Goal: Transaction & Acquisition: Obtain resource

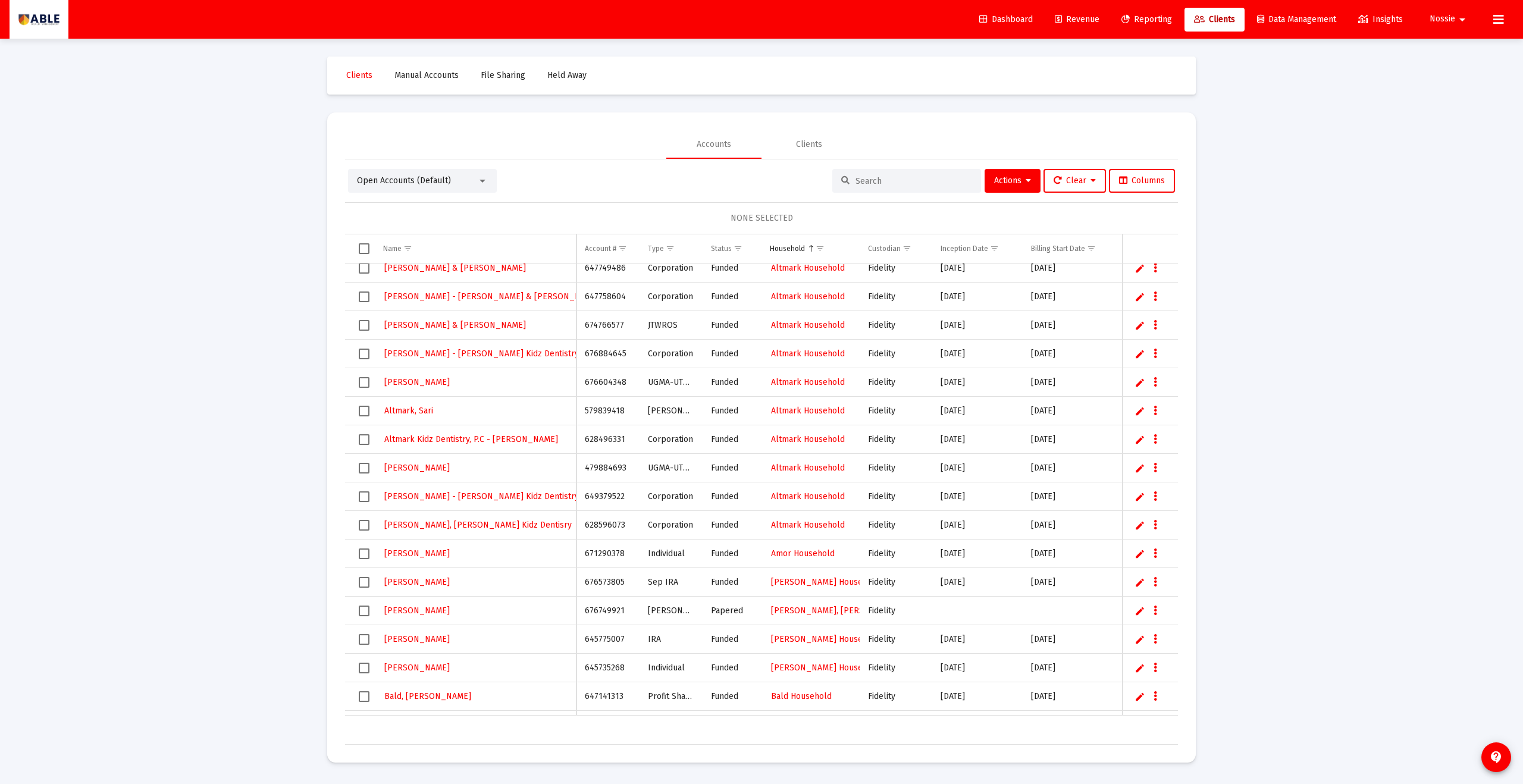
scroll to position [3241, 0]
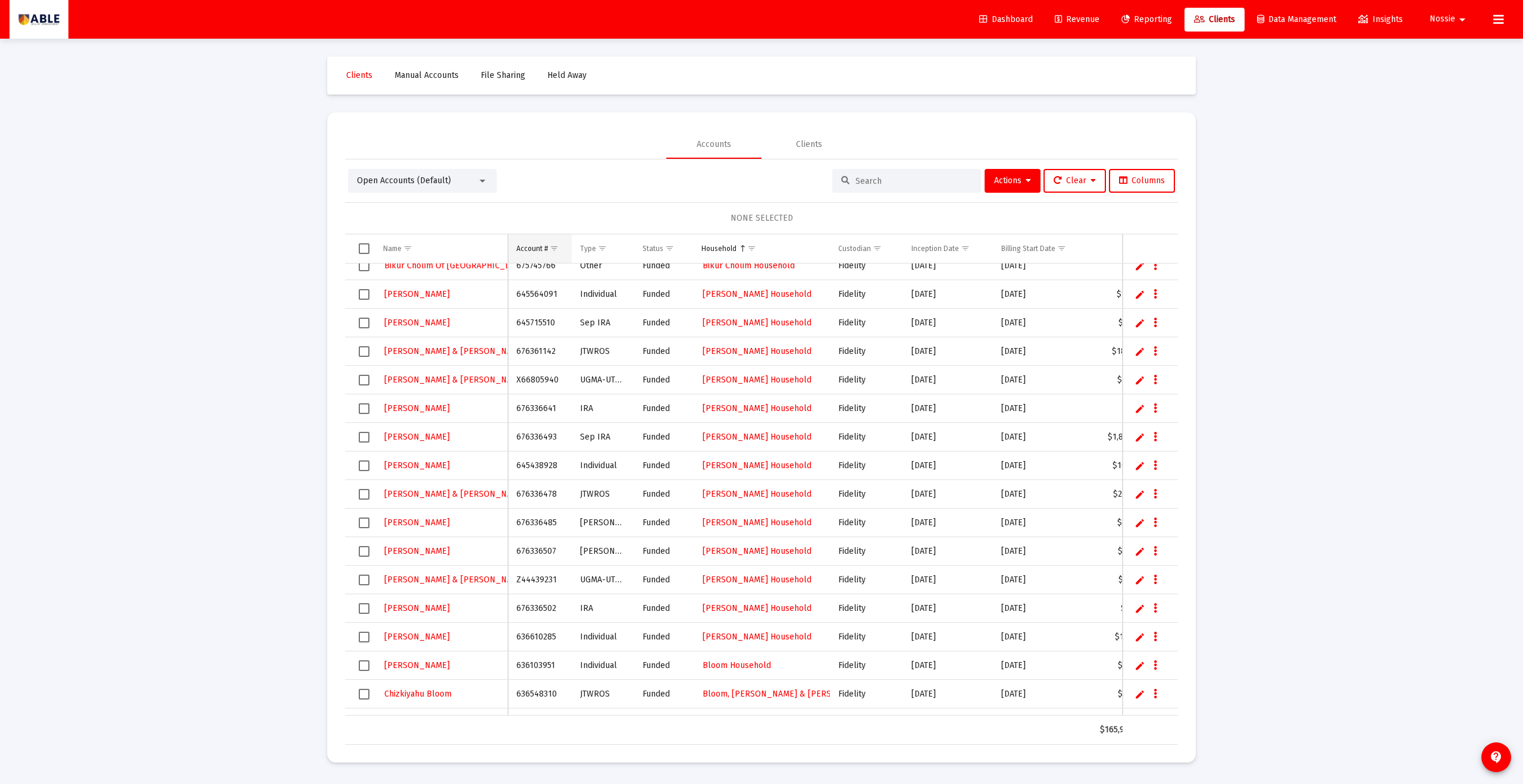
click at [553, 249] on span "Show filter options for column 'Account #'" at bounding box center [554, 248] width 9 height 9
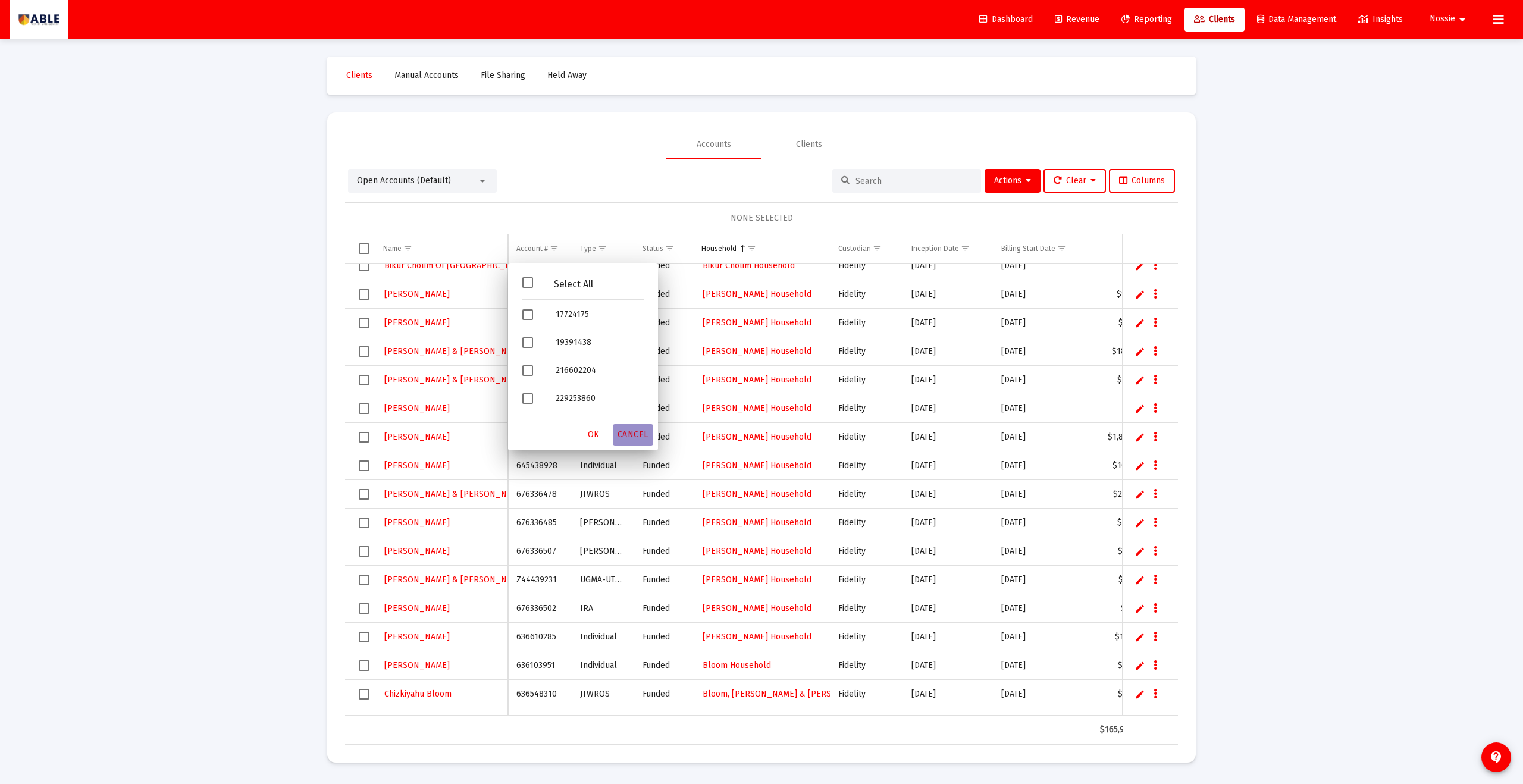
click at [629, 437] on span "Cancel" at bounding box center [633, 435] width 31 height 10
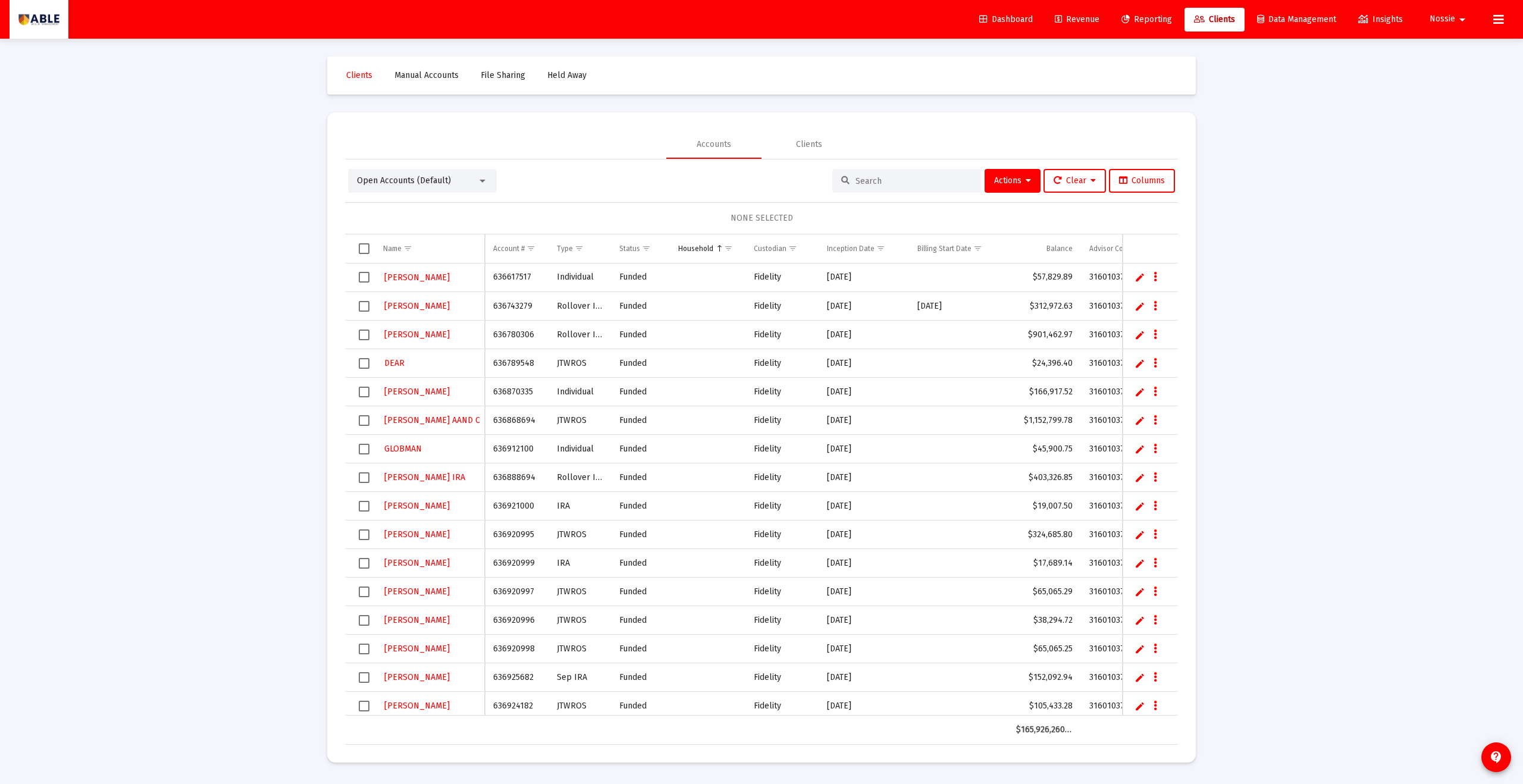
click at [915, 177] on input at bounding box center [914, 181] width 117 height 10
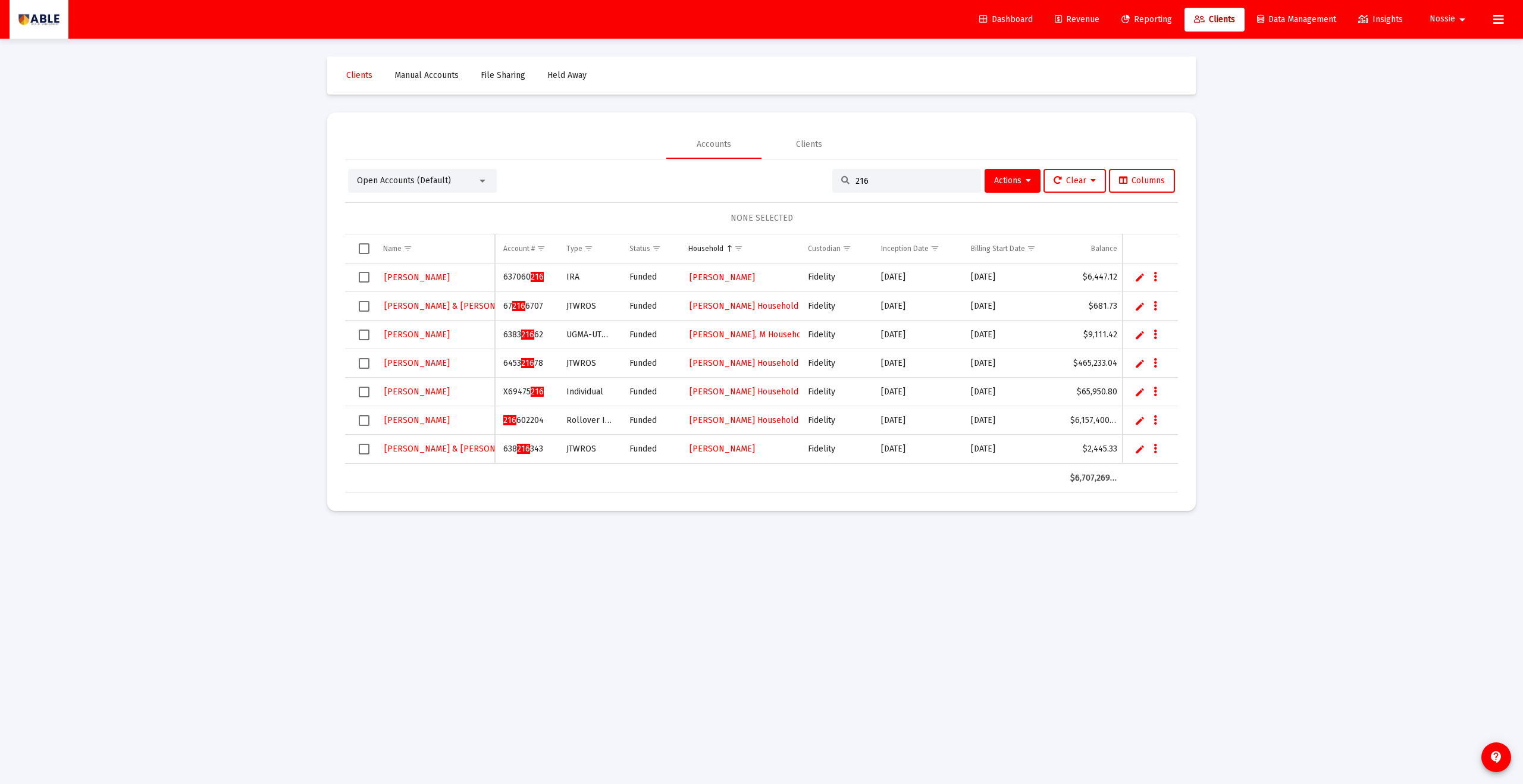
type input "216"
click at [886, 188] on div "216" at bounding box center [906, 181] width 149 height 23
click at [887, 183] on input "216" at bounding box center [914, 181] width 117 height 10
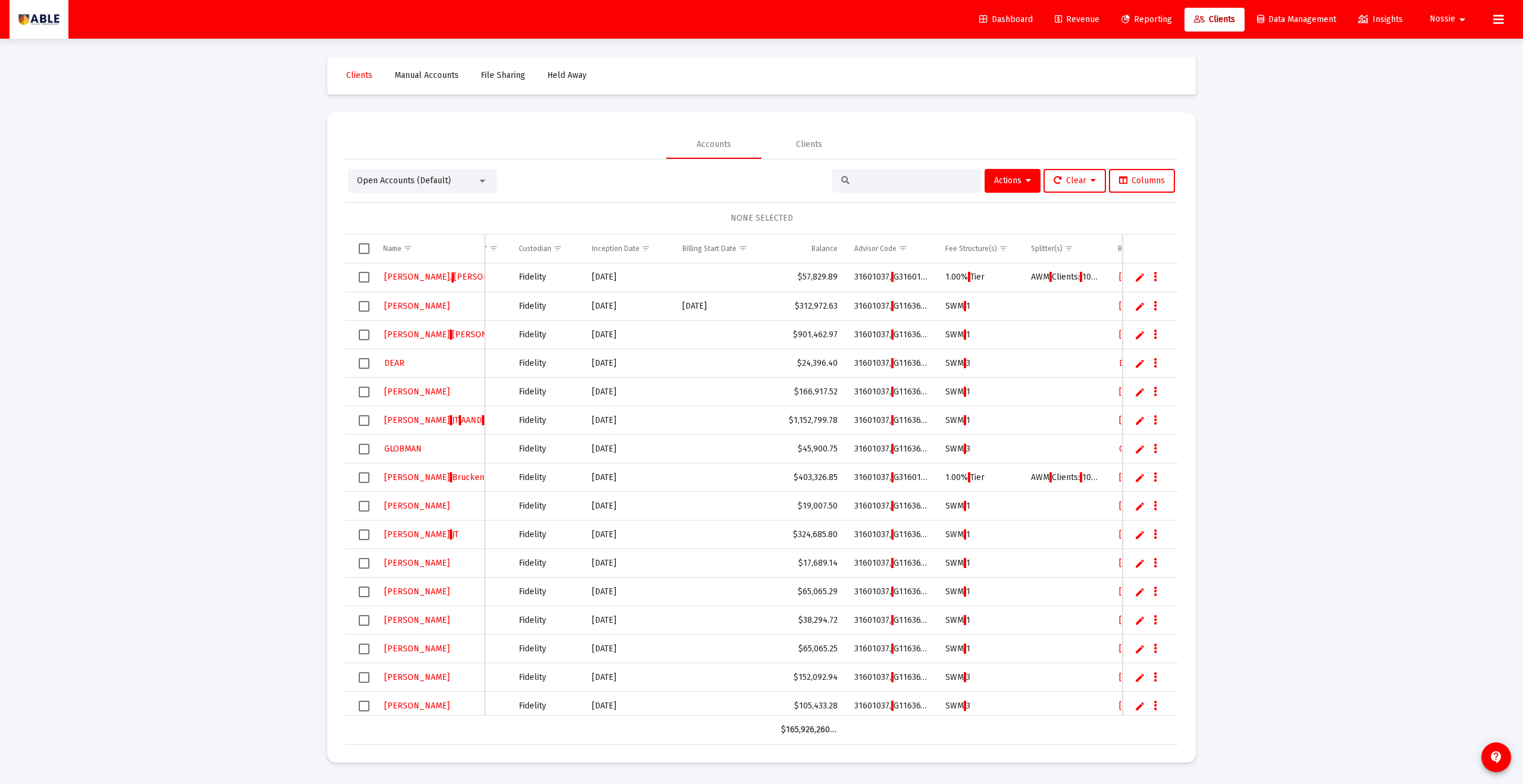
scroll to position [0, 278]
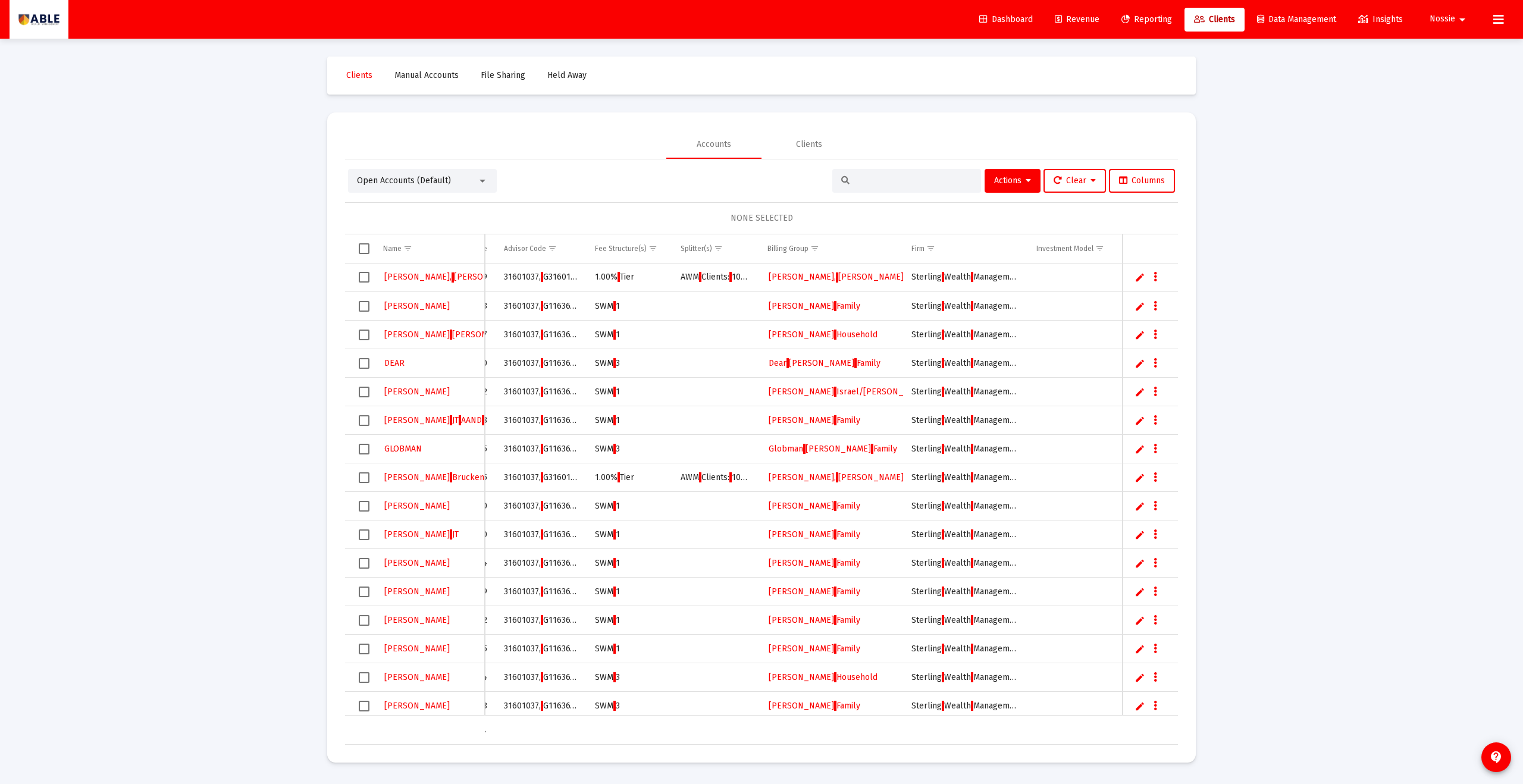
click at [882, 184] on input at bounding box center [914, 181] width 117 height 10
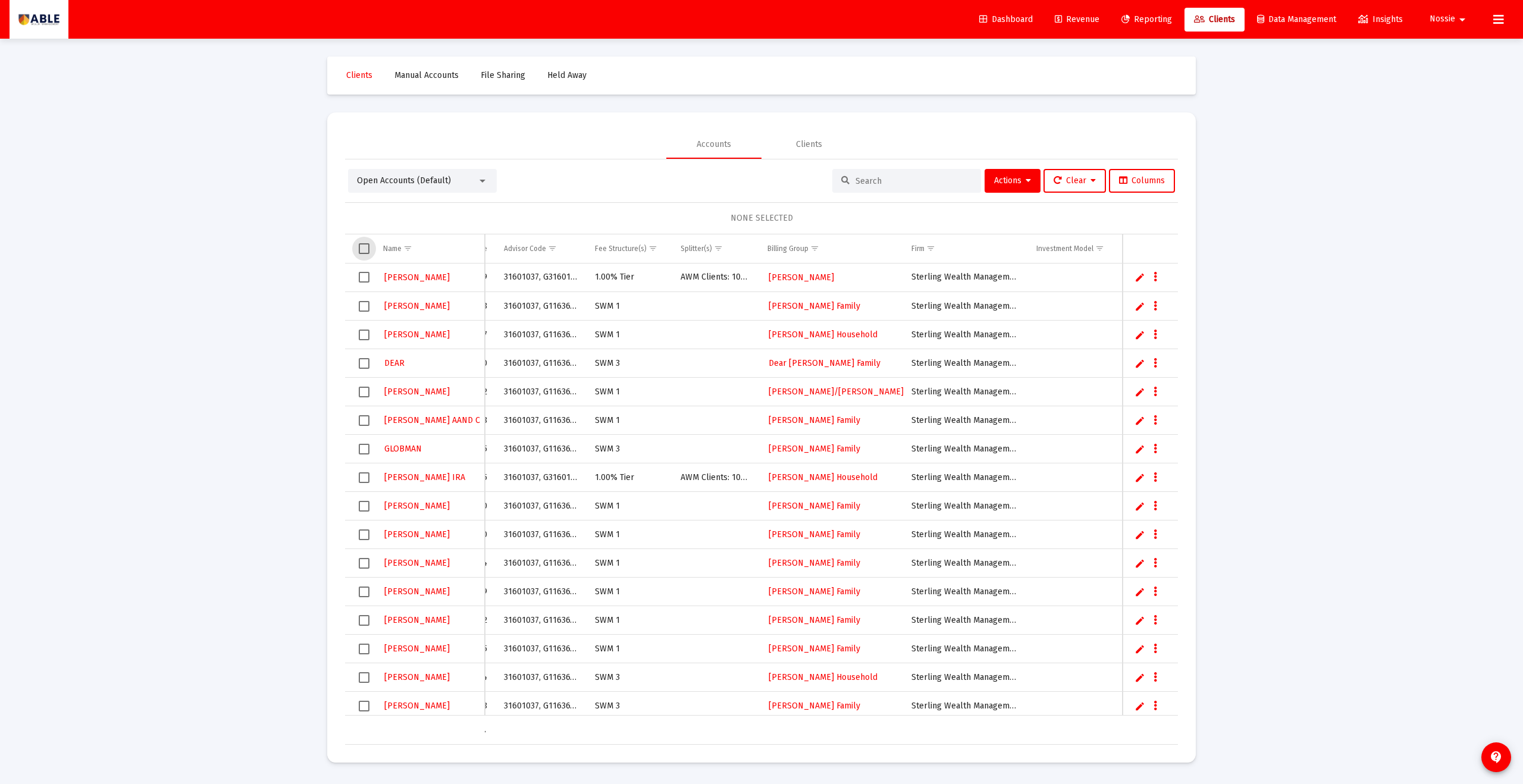
click at [368, 250] on span "Select all" at bounding box center [364, 248] width 11 height 11
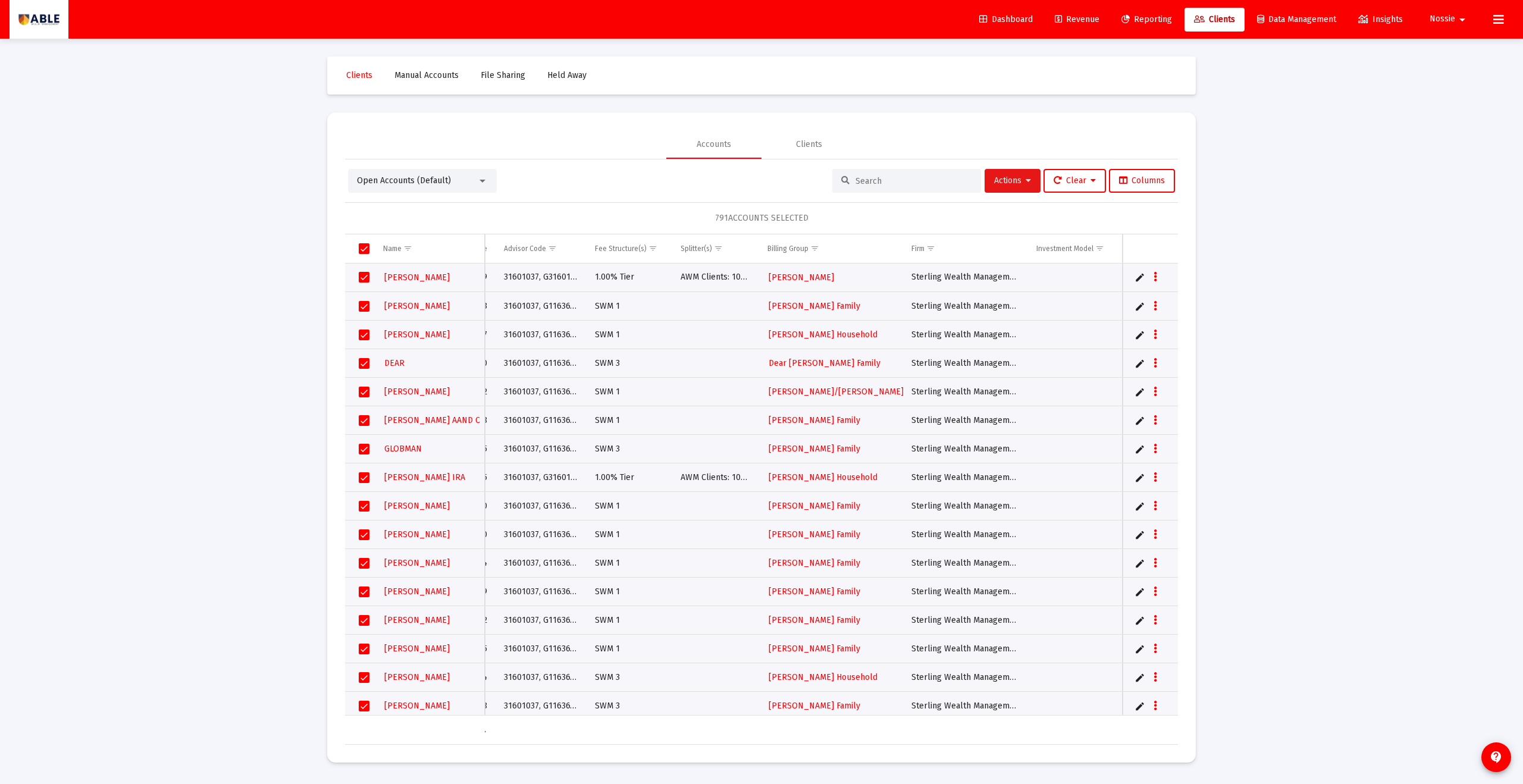
click at [1027, 184] on button "Actions" at bounding box center [1013, 181] width 56 height 23
click at [1138, 300] on button "Export Selected" at bounding box center [1143, 297] width 81 height 29
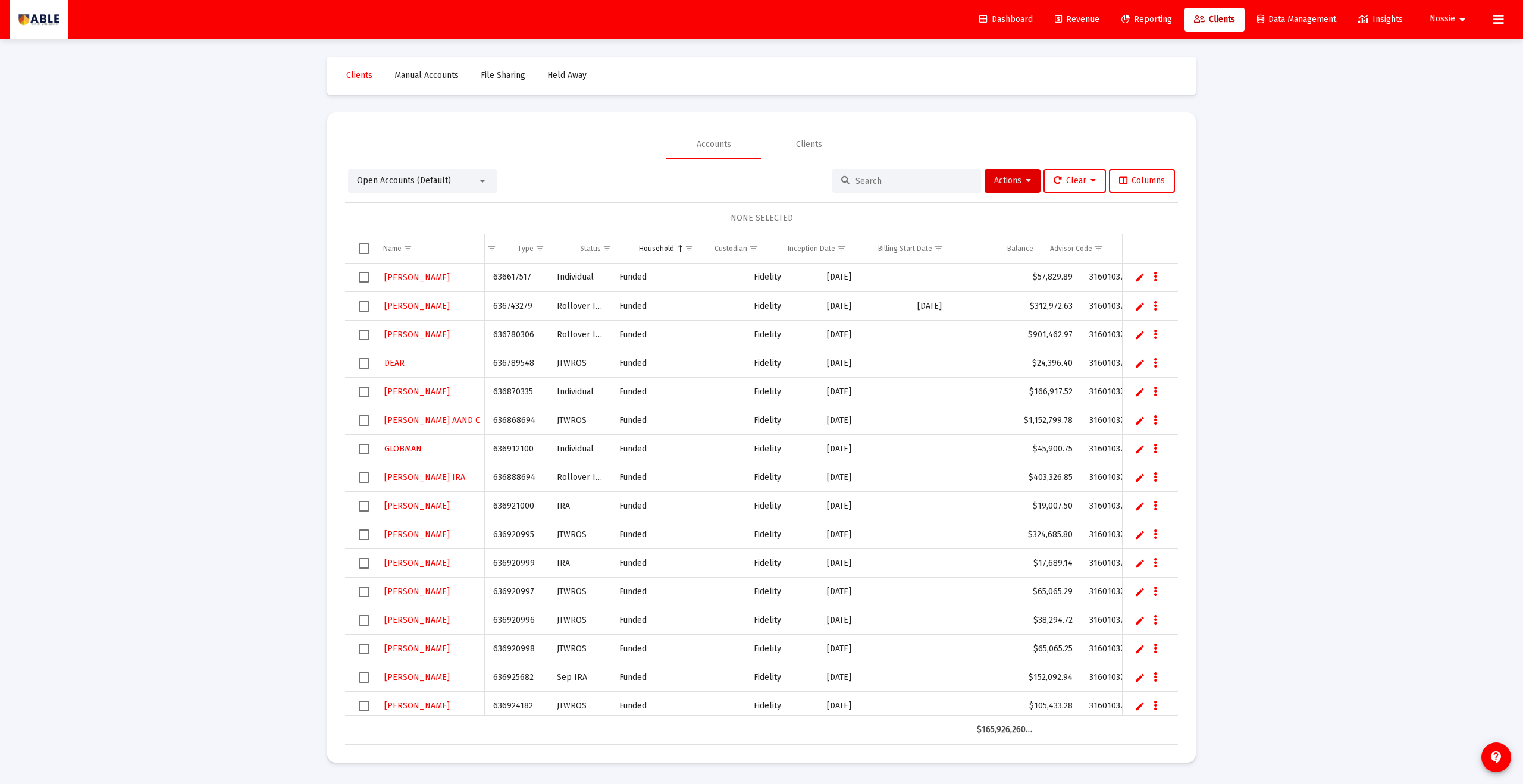
scroll to position [0, 0]
click at [365, 252] on span "Select all" at bounding box center [364, 248] width 11 height 11
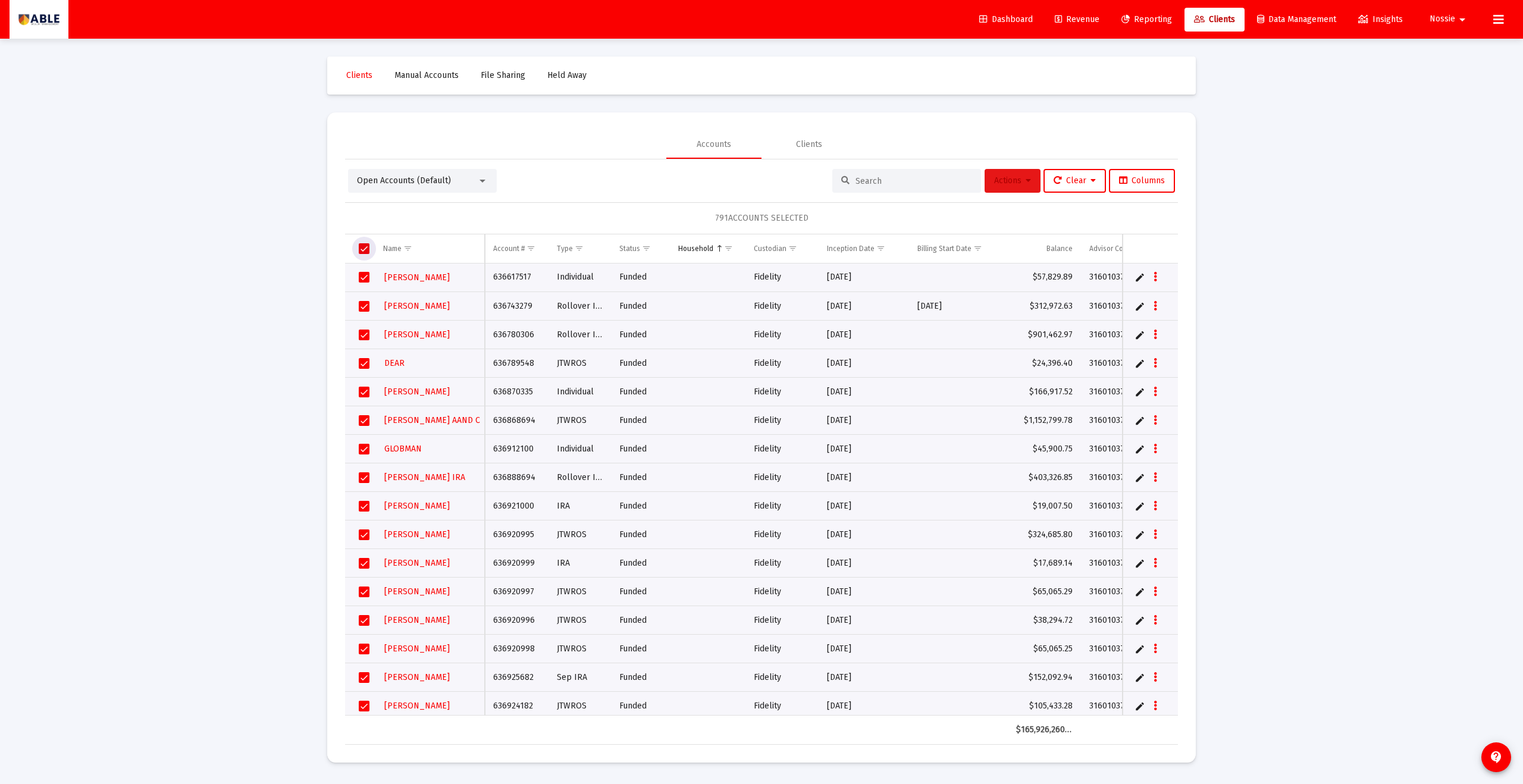
click at [1026, 180] on icon at bounding box center [1028, 181] width 5 height 8
click at [1156, 300] on button "Export Selected" at bounding box center [1143, 297] width 81 height 29
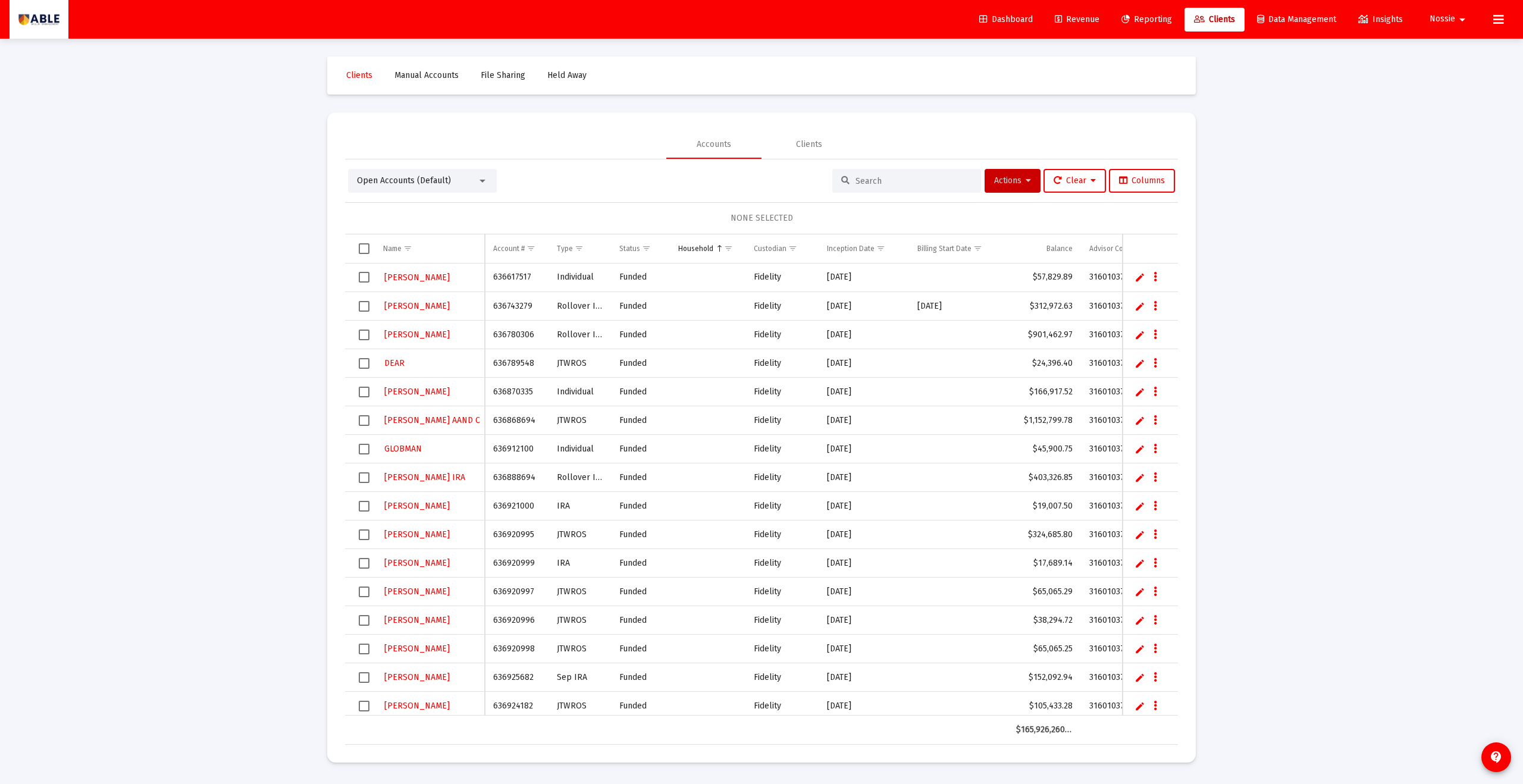
click at [894, 122] on mat-card "Accounts Clients Open Accounts (Default) Actions Clear Columns NONE SELECTED Na…" at bounding box center [762, 438] width 869 height 650
